Goal: Information Seeking & Learning: Check status

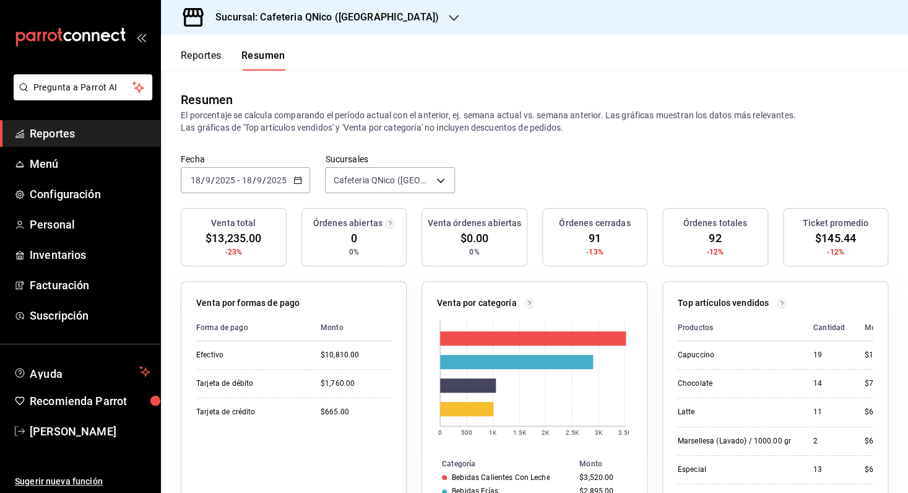
click at [293, 176] on div "[DATE] [DATE] - [DATE] [DATE]" at bounding box center [245, 180] width 129 height 26
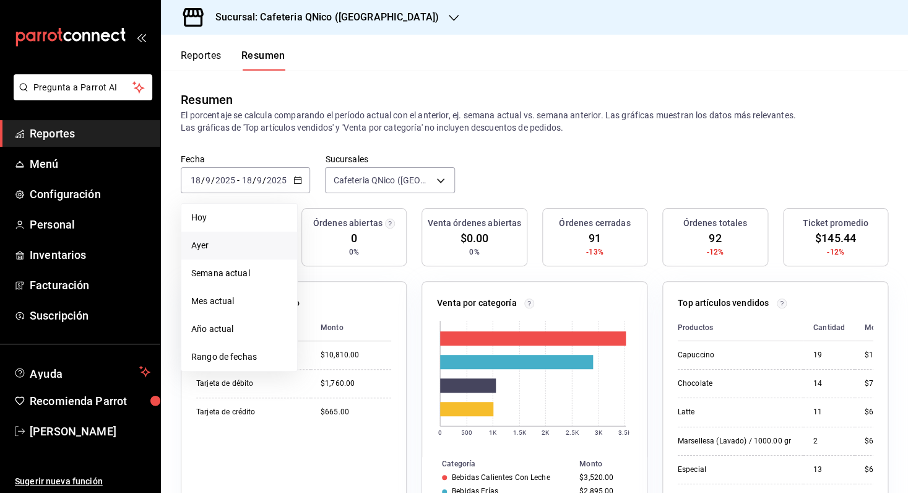
click at [244, 236] on li "Ayer" at bounding box center [239, 245] width 116 height 28
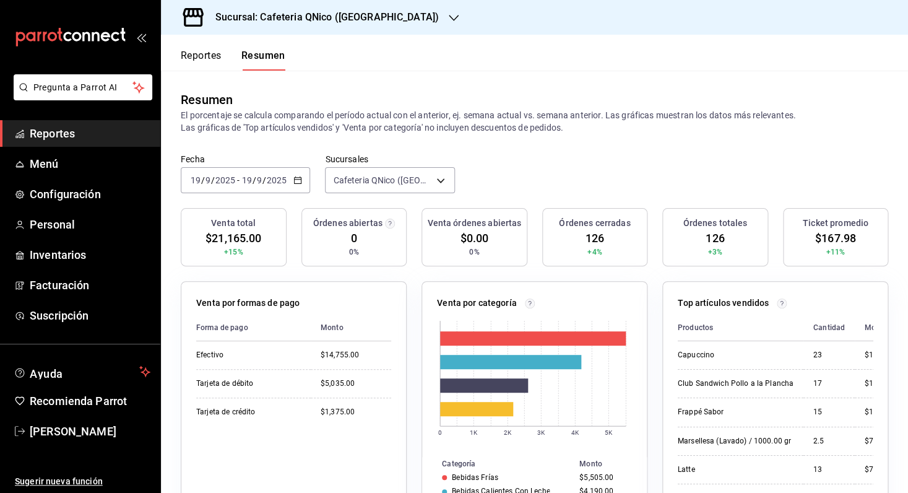
click at [449, 18] on icon "button" at bounding box center [454, 18] width 10 height 10
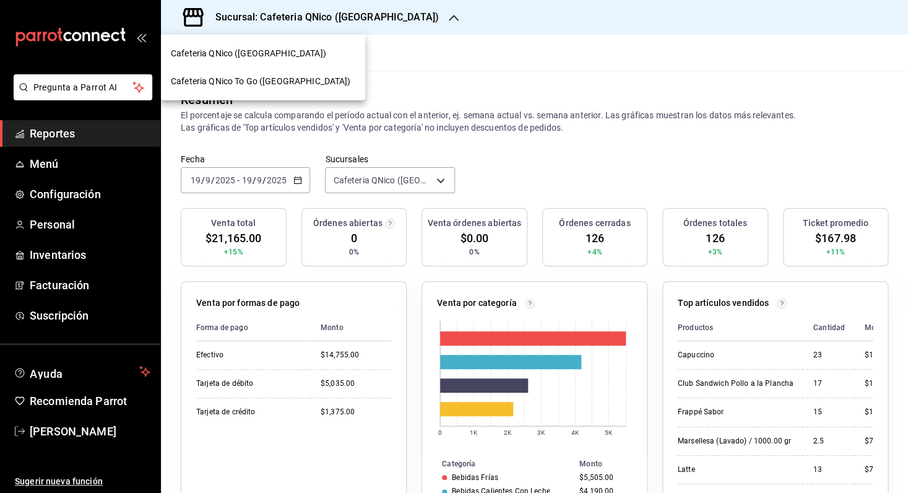
click at [299, 77] on div "Cafeteria QNico To Go (Puebla)" at bounding box center [263, 81] width 184 height 13
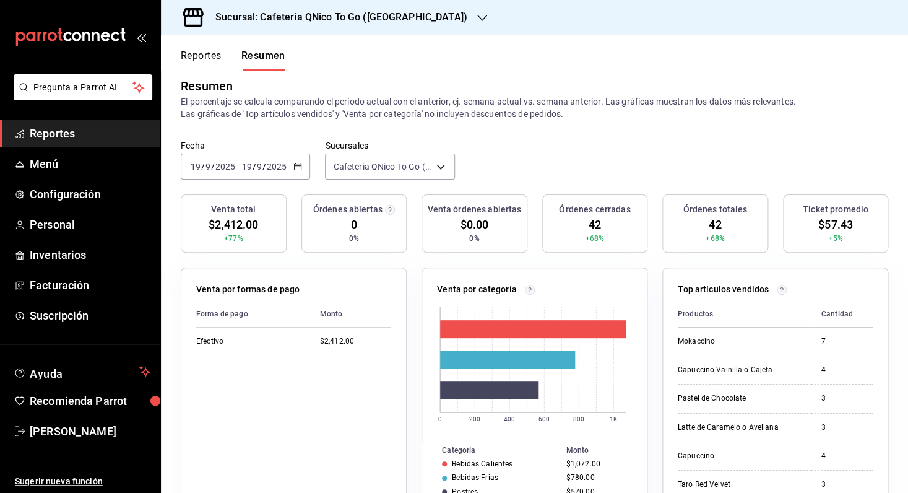
scroll to position [18, 0]
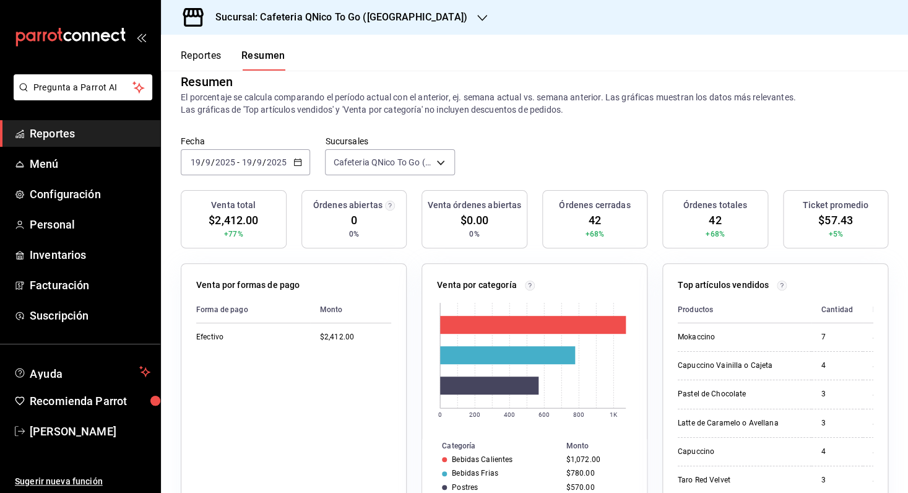
click at [299, 161] on icon "button" at bounding box center [297, 162] width 9 height 9
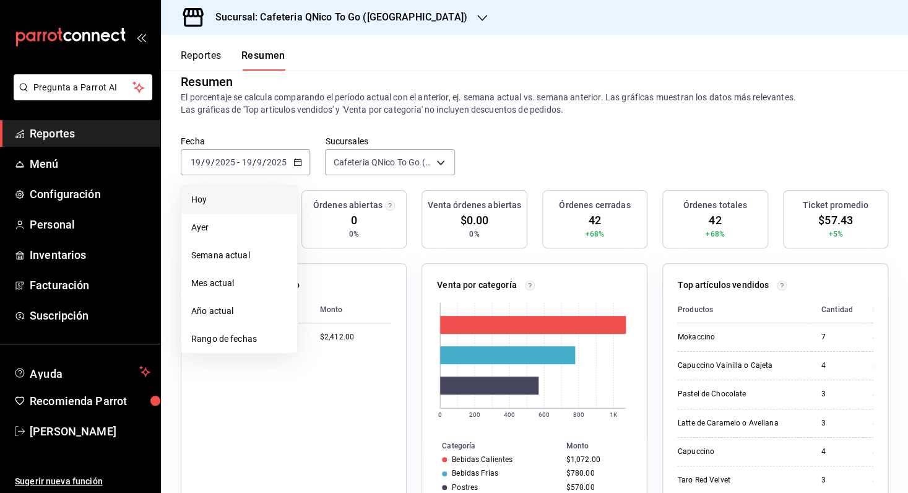
click at [227, 197] on span "Hoy" at bounding box center [239, 199] width 96 height 13
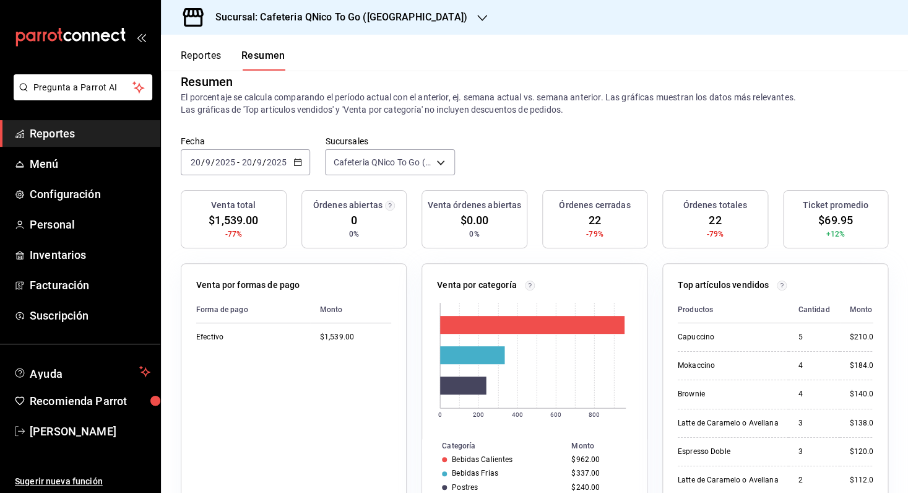
scroll to position [0, 0]
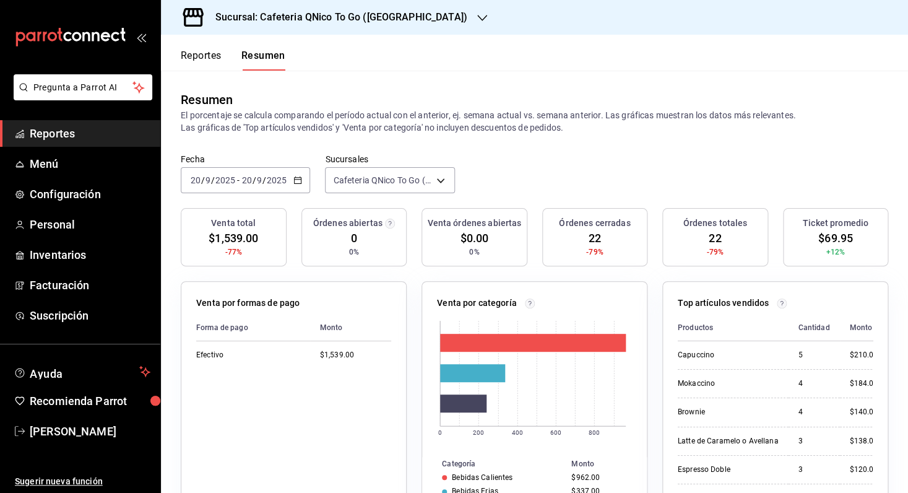
click at [334, 14] on h3 "Sucursal: Cafeteria QNico To Go (Puebla)" at bounding box center [337, 17] width 262 height 15
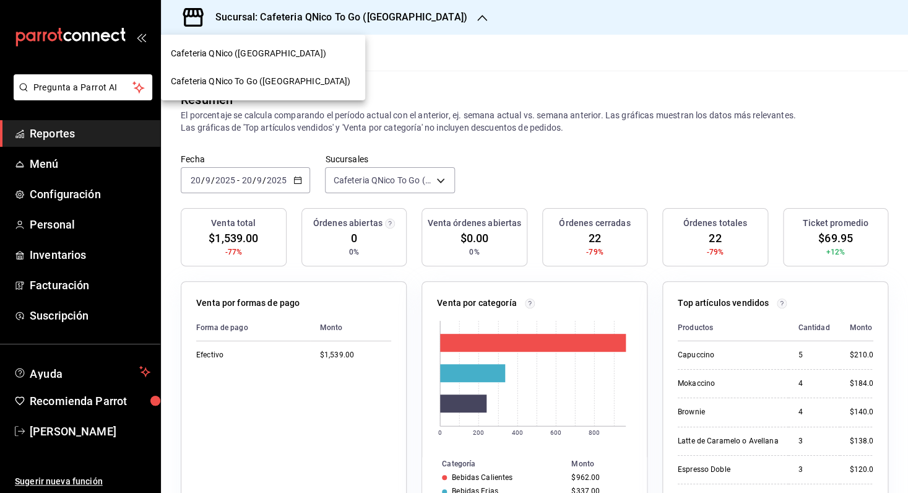
click at [261, 84] on span "Cafeteria QNico To Go (Puebla)" at bounding box center [261, 81] width 180 height 13
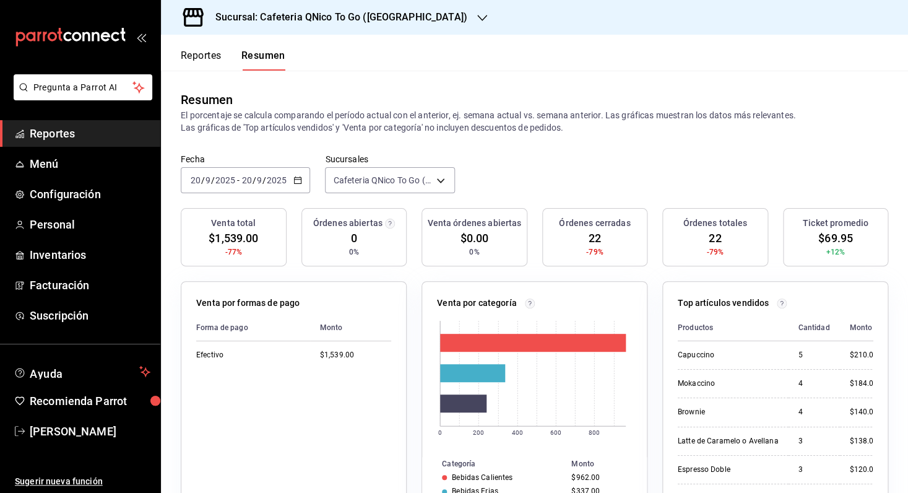
click at [194, 58] on button "Reportes" at bounding box center [201, 60] width 41 height 21
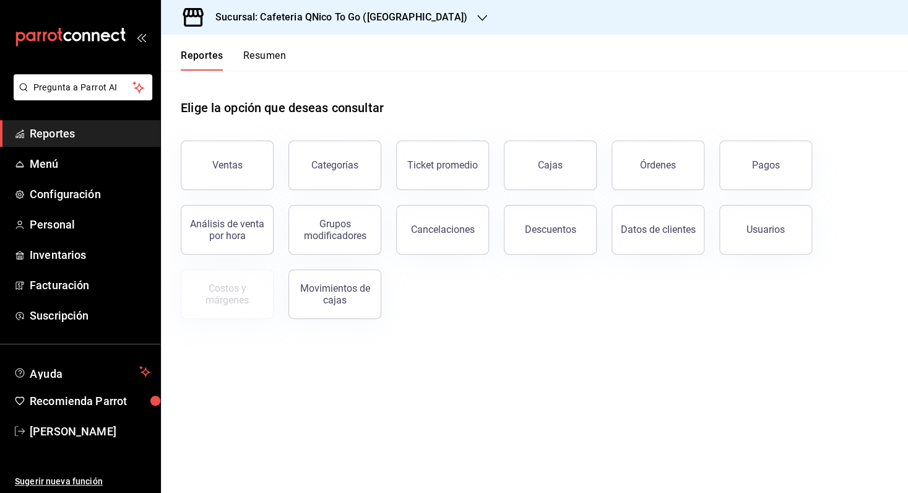
click at [350, 26] on div "Sucursal: Cafeteria QNico To Go (Puebla)" at bounding box center [331, 17] width 321 height 35
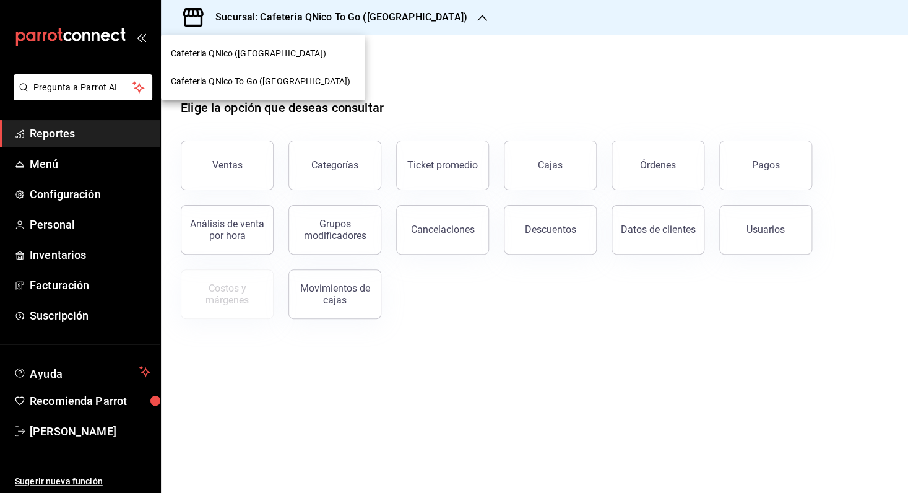
click at [285, 79] on span "Cafeteria QNico To Go (Puebla)" at bounding box center [261, 81] width 180 height 13
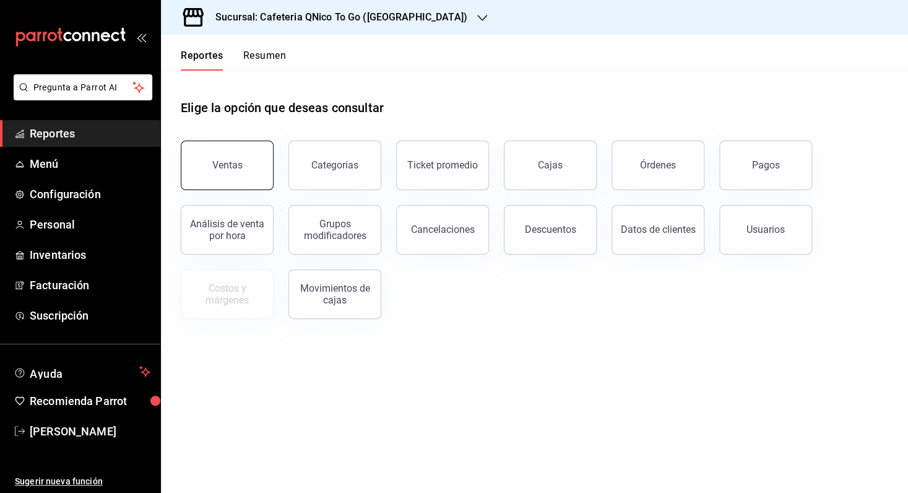
click at [234, 162] on div "Ventas" at bounding box center [227, 165] width 30 height 12
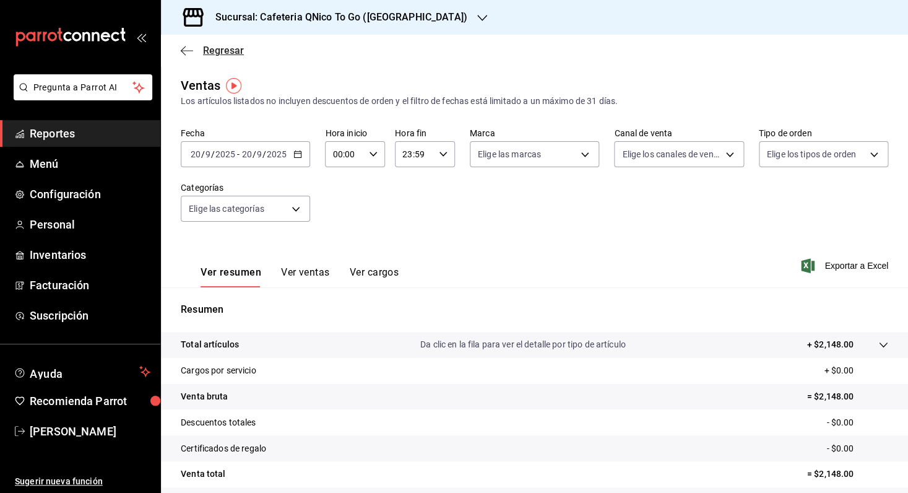
click at [223, 50] on span "Regresar" at bounding box center [223, 51] width 41 height 12
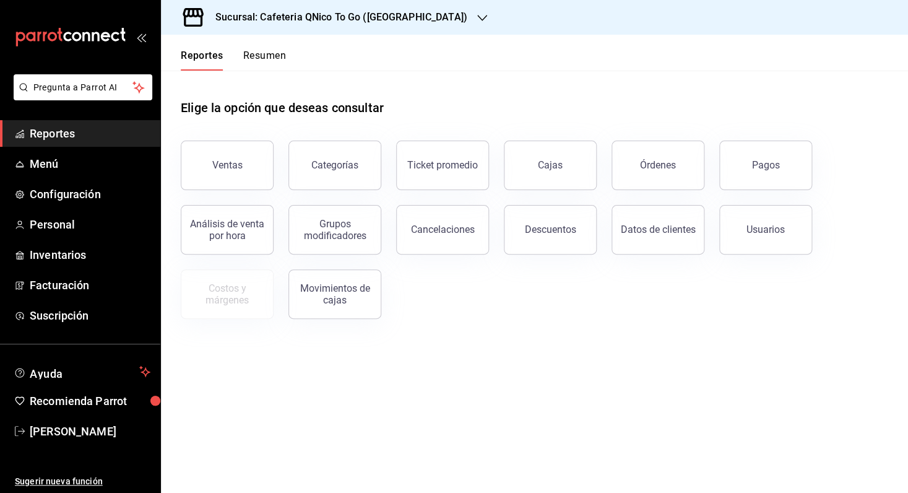
click at [269, 66] on button "Resumen" at bounding box center [264, 60] width 43 height 21
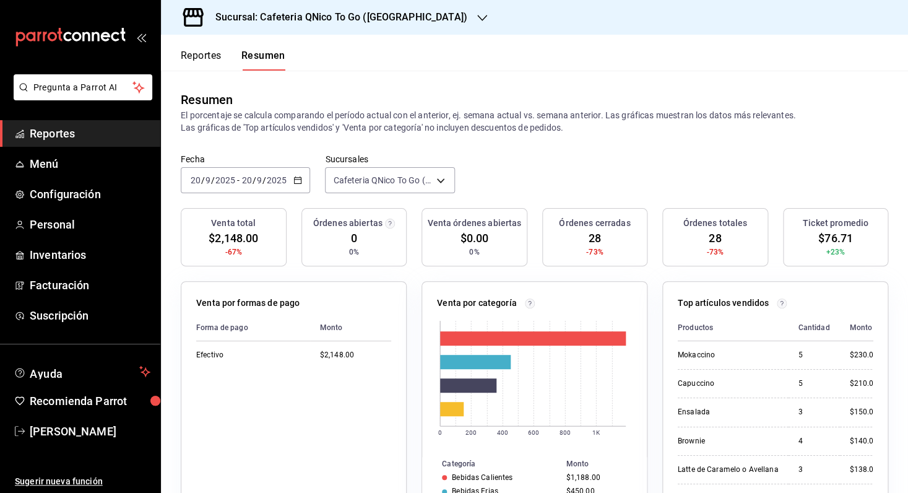
click at [33, 137] on span "Reportes" at bounding box center [90, 133] width 121 height 17
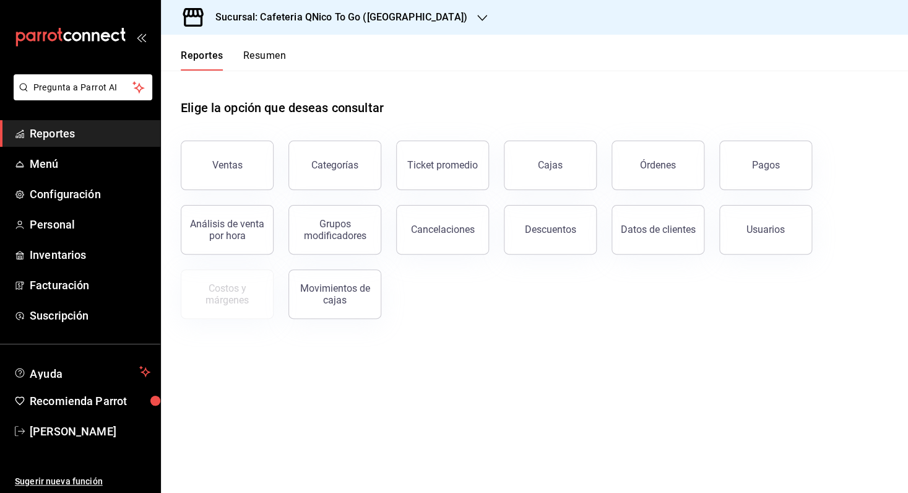
click at [212, 63] on button "Reportes" at bounding box center [202, 60] width 43 height 21
click at [240, 168] on div "Ventas" at bounding box center [227, 165] width 30 height 12
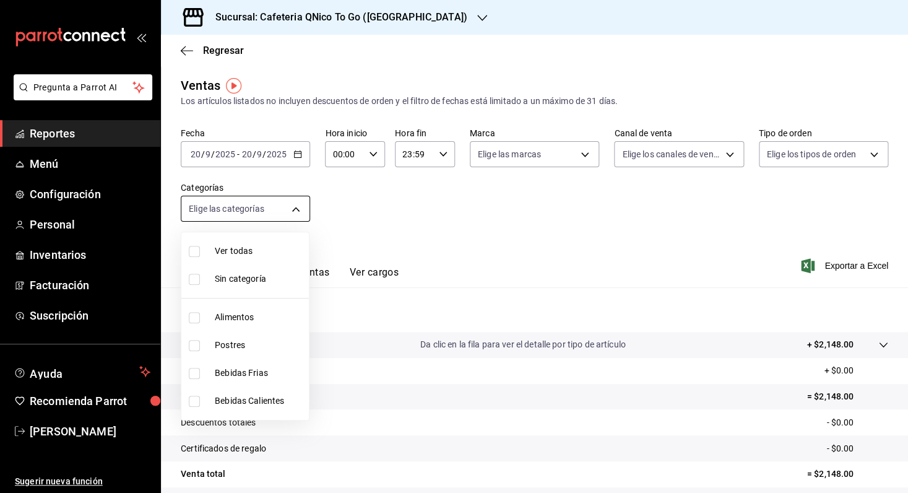
click at [298, 207] on body "Pregunta a Parrot AI Reportes Menú Configuración Personal Inventarios Facturaci…" at bounding box center [454, 246] width 908 height 493
click at [298, 207] on div at bounding box center [454, 246] width 908 height 493
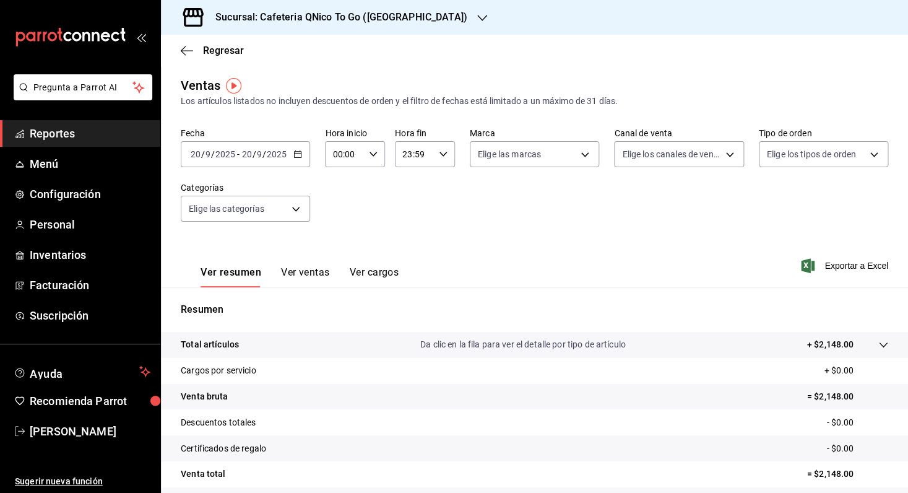
click at [296, 156] on icon "button" at bounding box center [297, 154] width 9 height 9
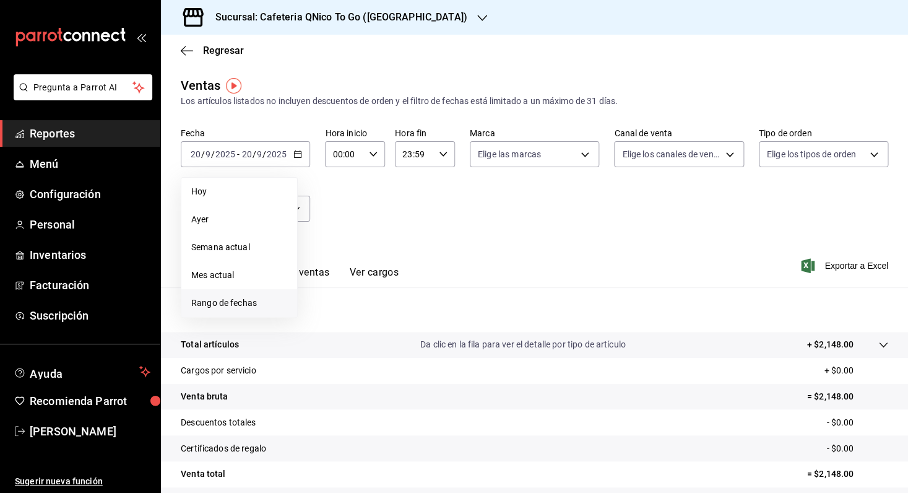
click at [238, 302] on span "Rango de fechas" at bounding box center [239, 302] width 96 height 13
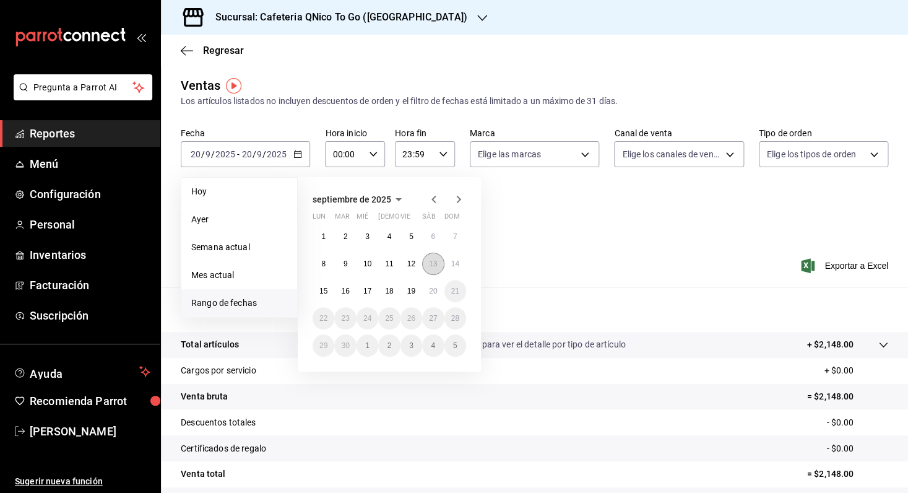
click at [433, 267] on abbr "13" at bounding box center [433, 263] width 8 height 9
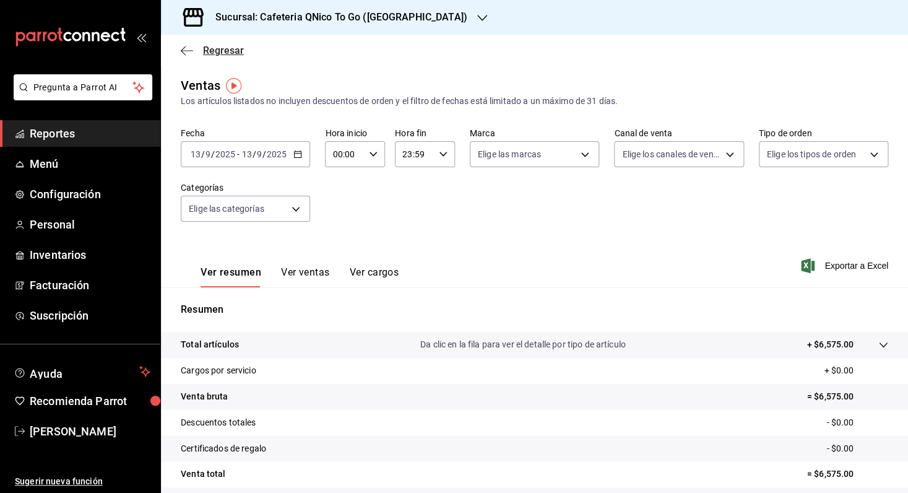
click at [232, 51] on span "Regresar" at bounding box center [223, 51] width 41 height 12
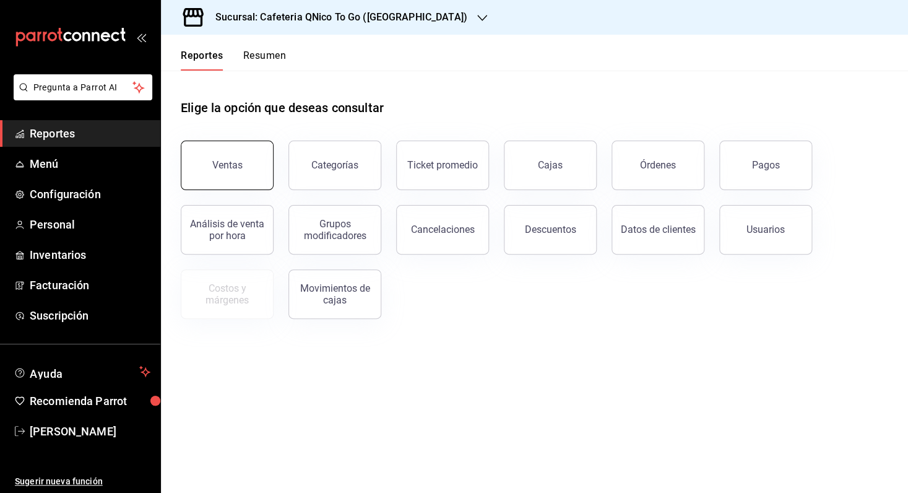
click at [223, 176] on button "Ventas" at bounding box center [227, 166] width 93 height 50
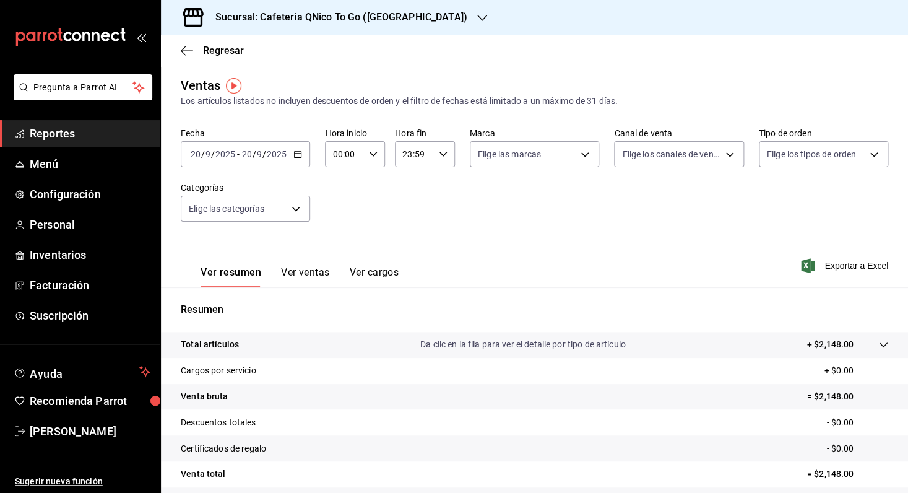
click at [66, 139] on span "Reportes" at bounding box center [90, 133] width 121 height 17
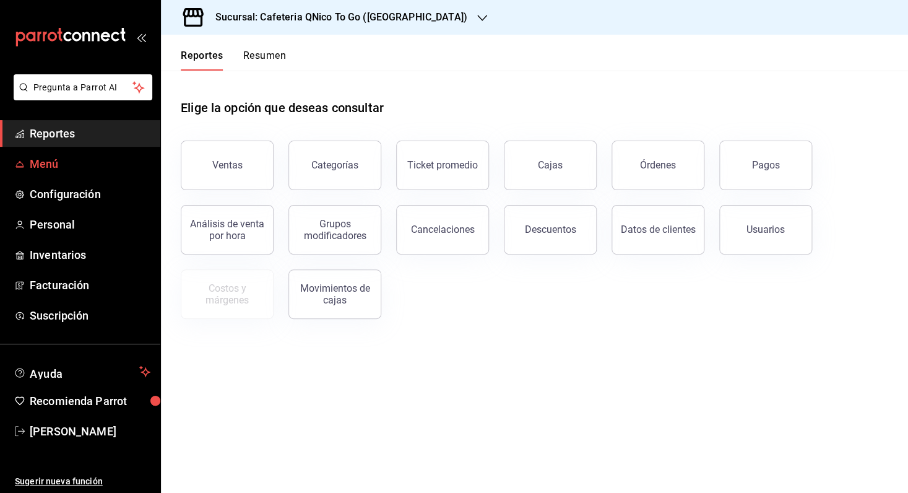
click at [70, 172] on link "Menú" at bounding box center [80, 163] width 160 height 27
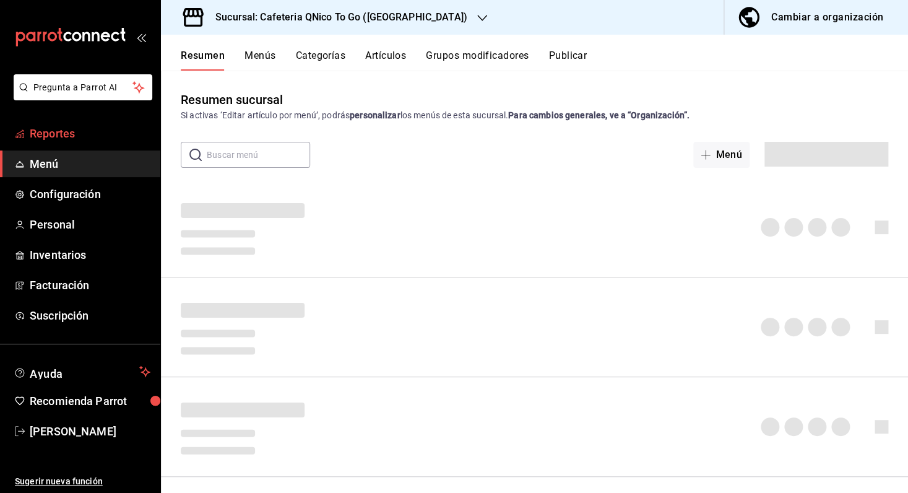
click at [86, 141] on span "Reportes" at bounding box center [90, 133] width 121 height 17
